Goal: Information Seeking & Learning: Learn about a topic

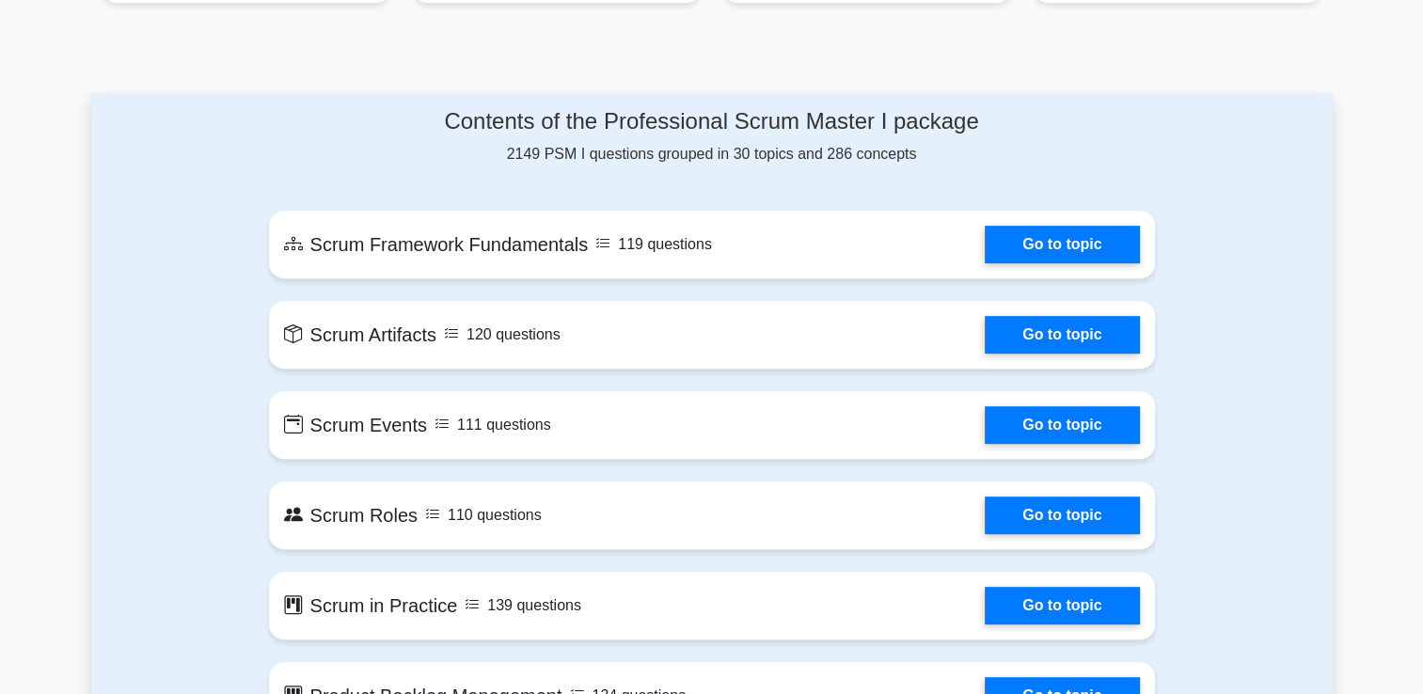
scroll to position [801, 0]
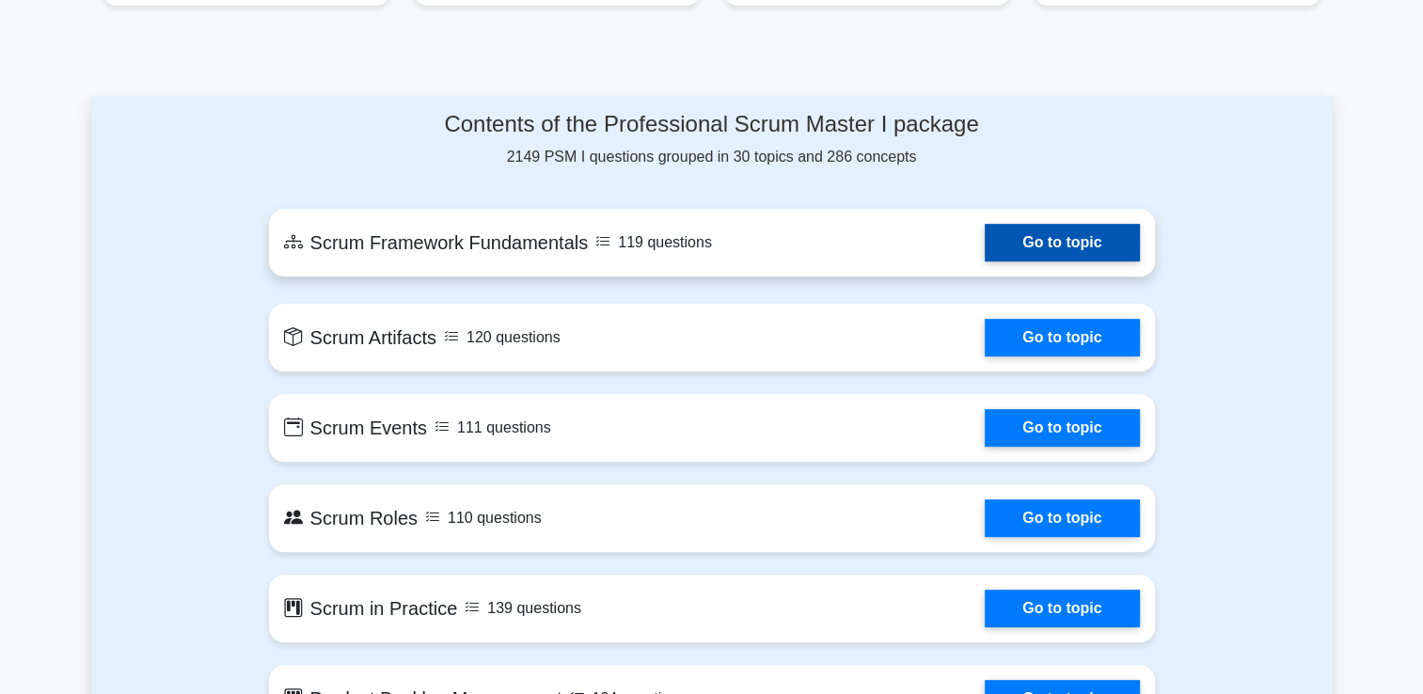
click at [1046, 257] on link "Go to topic" at bounding box center [1062, 243] width 154 height 38
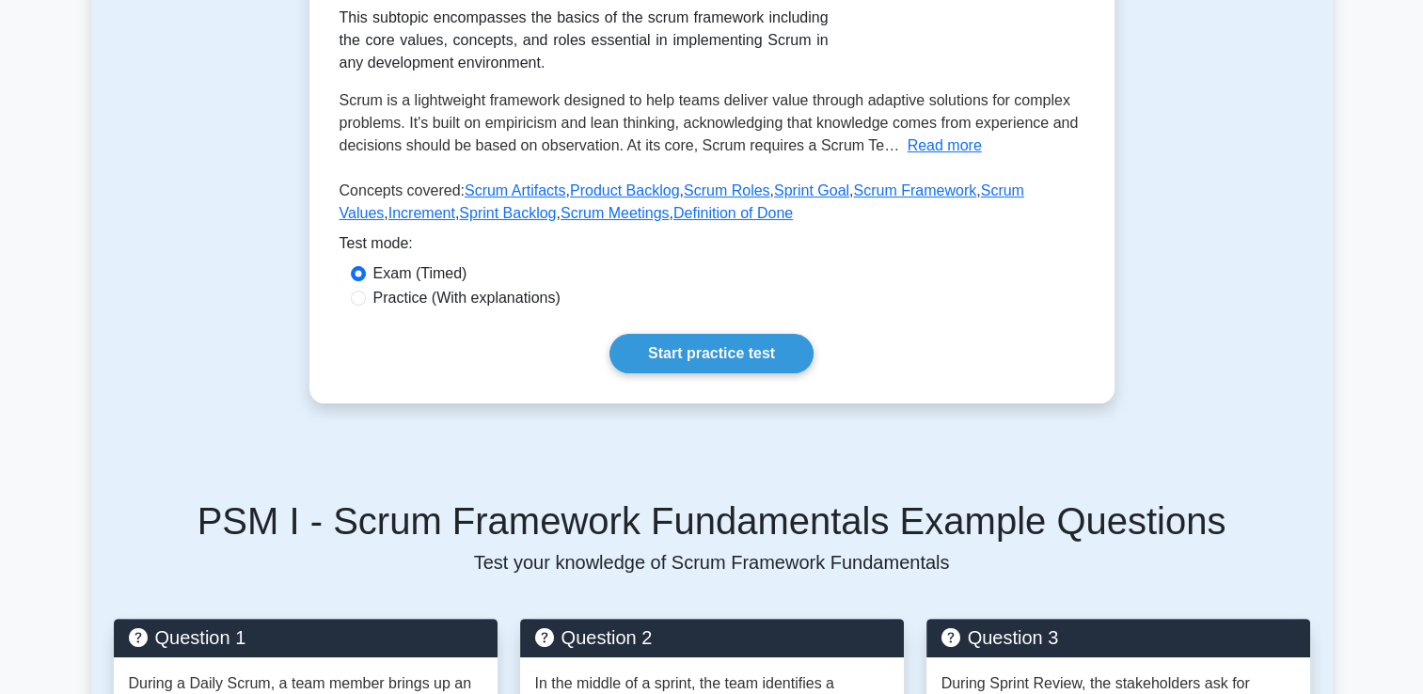
scroll to position [397, 0]
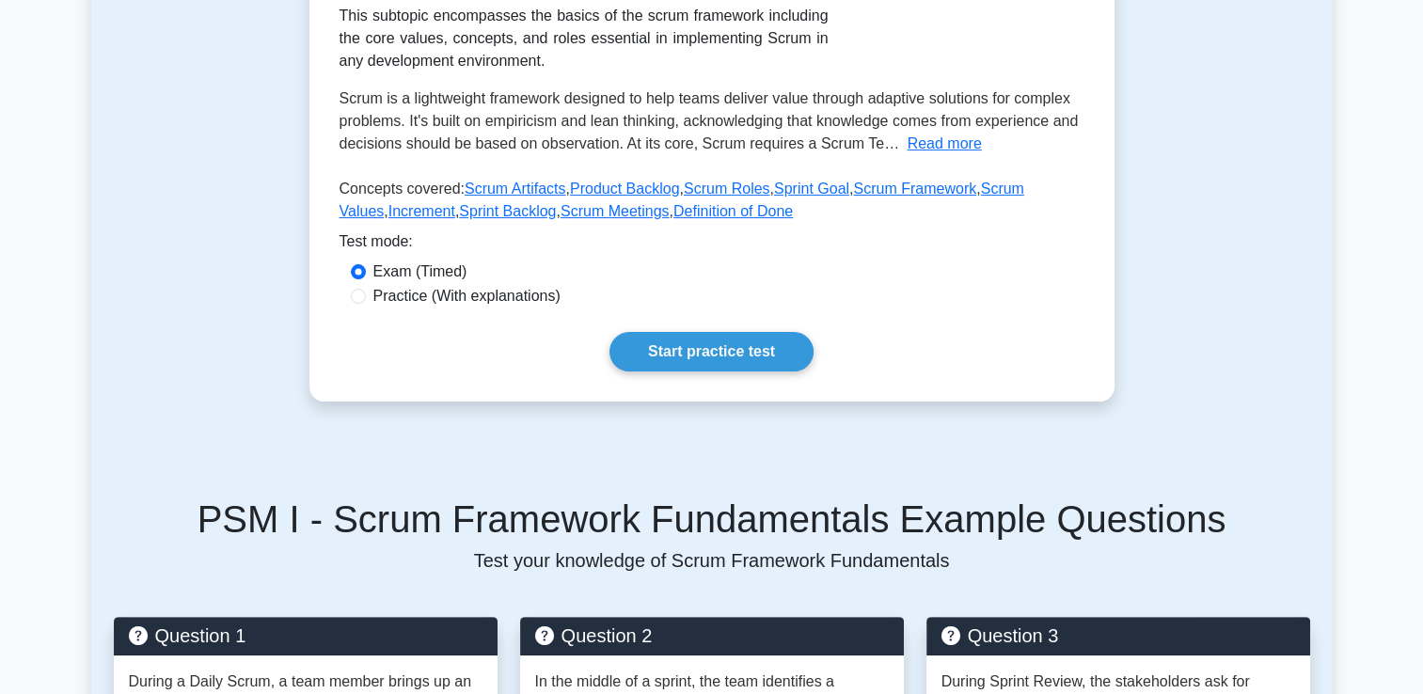
click at [463, 295] on label "Practice (With explanations)" at bounding box center [466, 296] width 187 height 23
click at [366, 295] on input "Practice (With explanations)" at bounding box center [358, 296] width 15 height 15
radio input "true"
click at [736, 345] on link "Start practice test" at bounding box center [711, 351] width 204 height 39
